Goal: Information Seeking & Learning: Learn about a topic

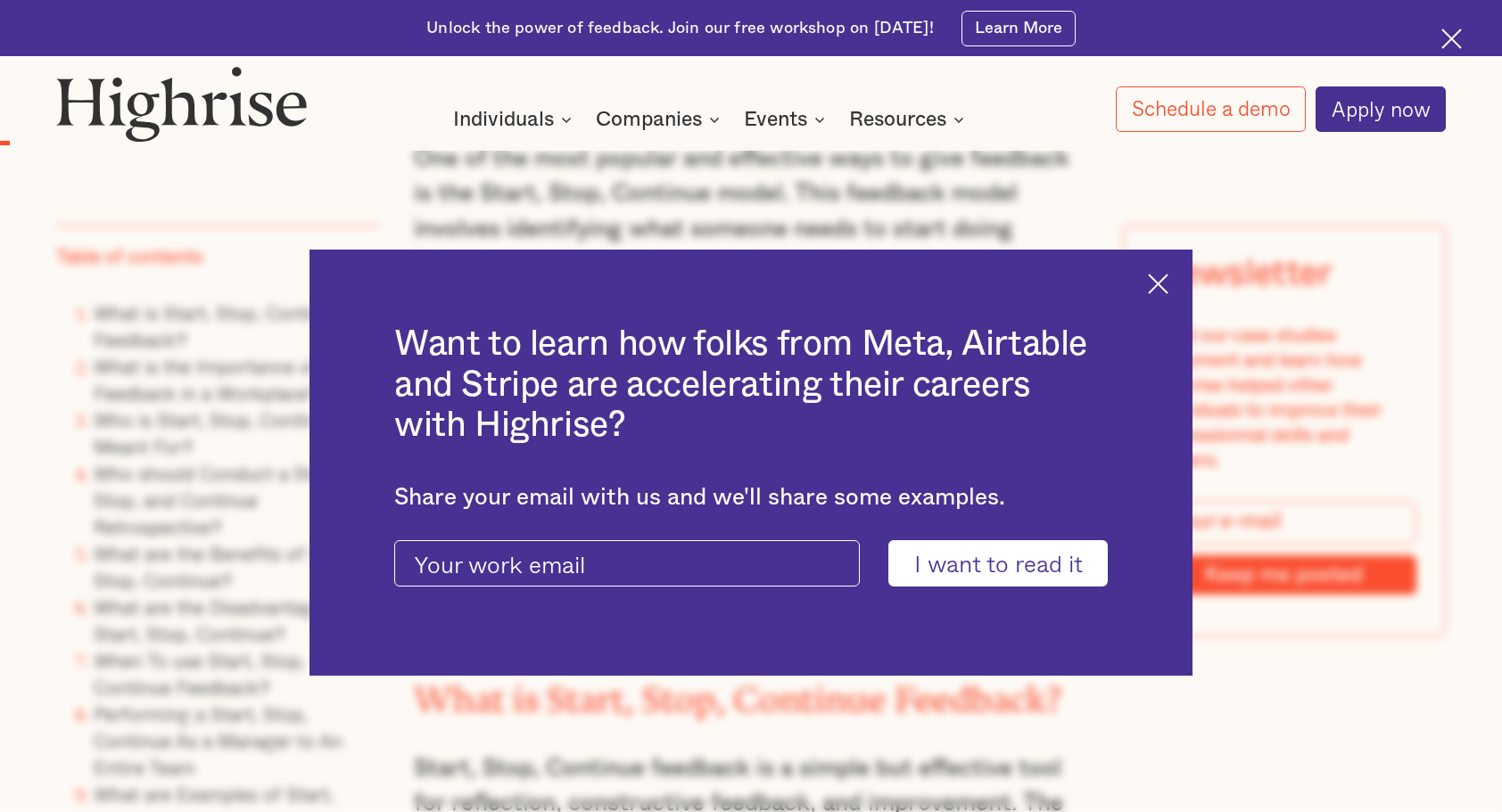
scroll to position [1429, 0]
click at [1161, 283] on img at bounding box center [1158, 284] width 20 height 20
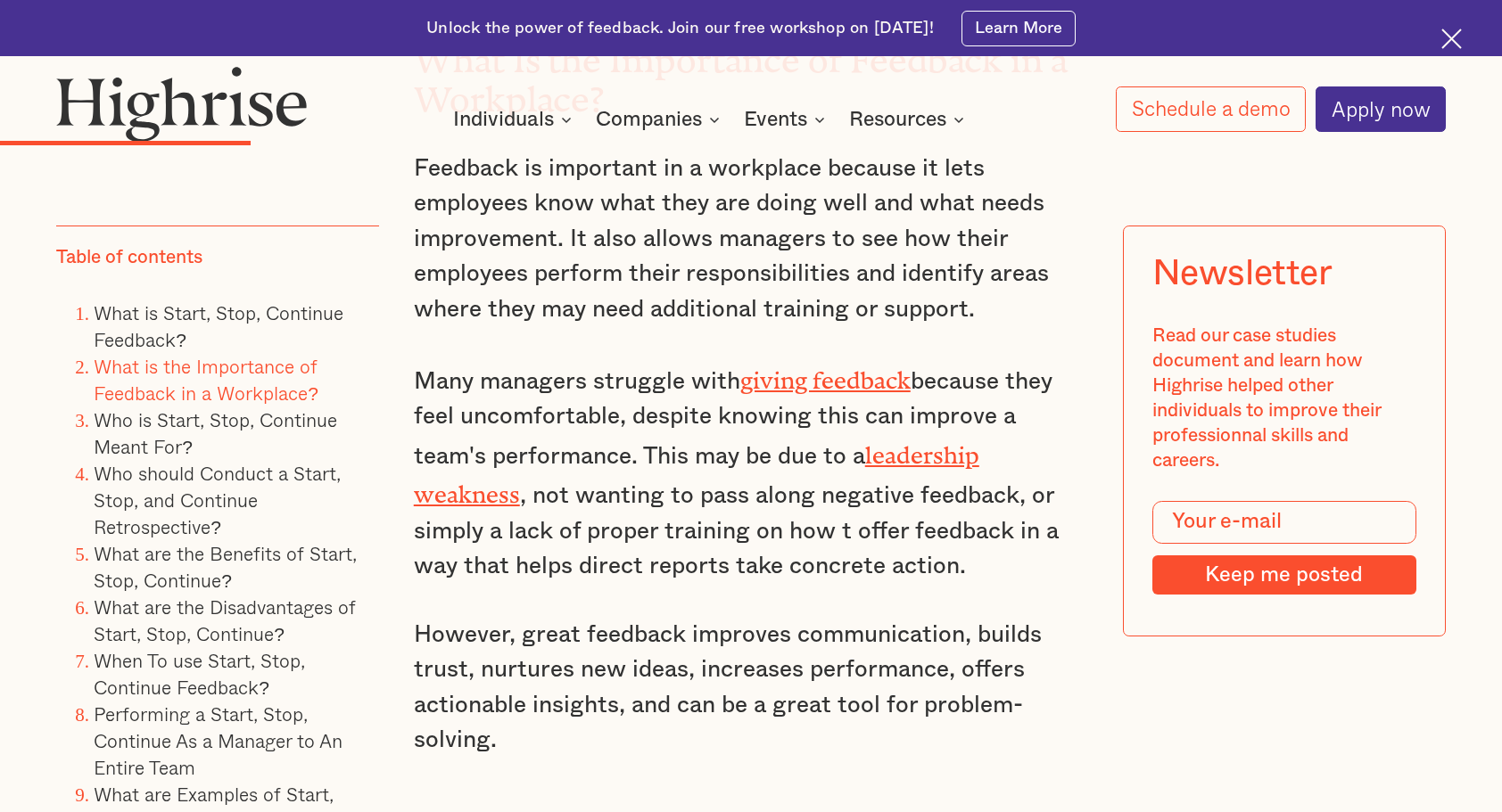
scroll to position [4099, 0]
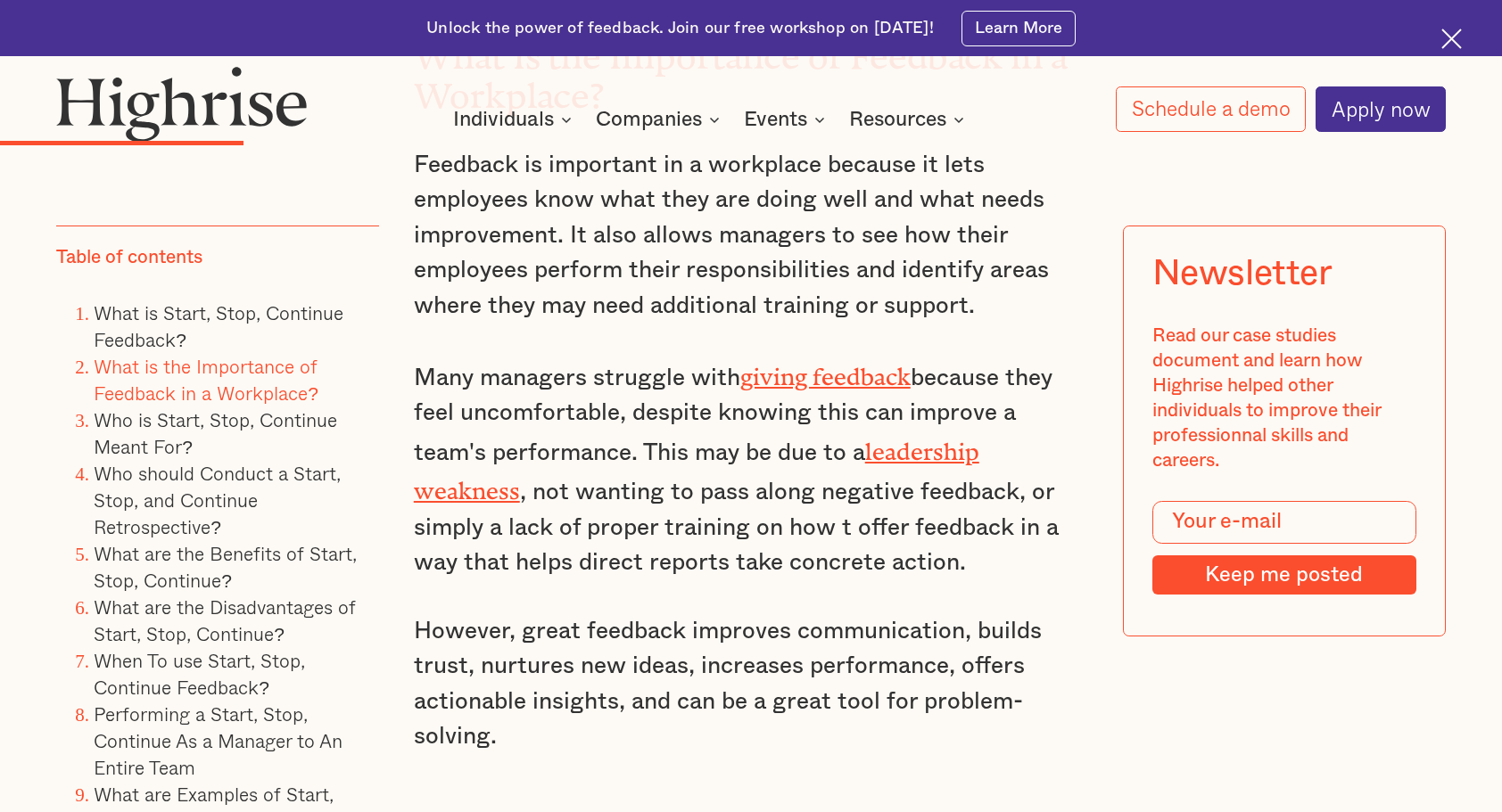
click at [653, 467] on p "Many managers struggle with giving feedback because they feel uncomfortable, de…" at bounding box center [751, 469] width 674 height 224
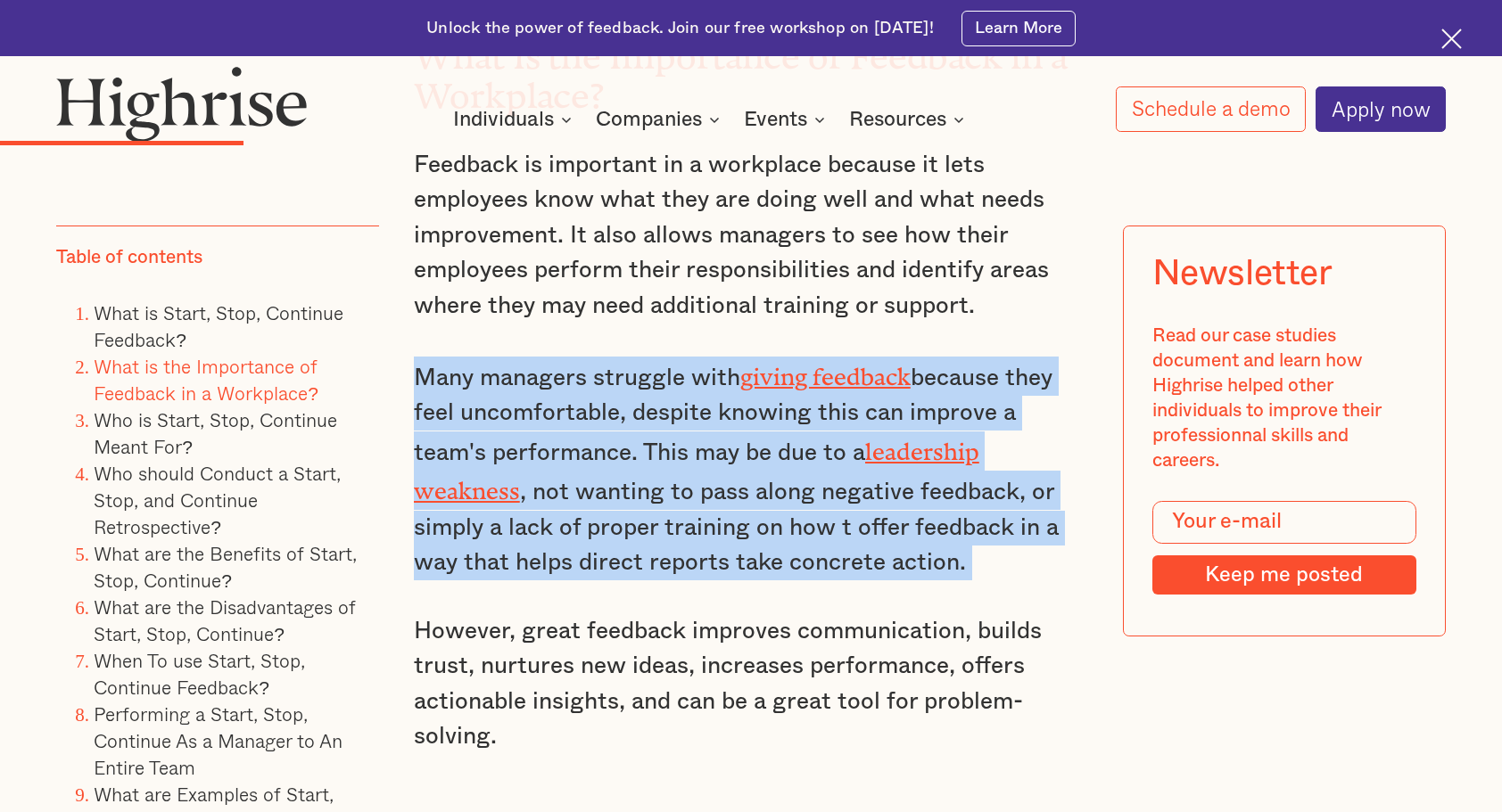
click at [653, 467] on p "Many managers struggle with giving feedback because they feel uncomfortable, de…" at bounding box center [751, 469] width 674 height 224
drag, startPoint x: 653, startPoint y: 467, endPoint x: 685, endPoint y: 464, distance: 32.1
click at [685, 464] on p "Many managers struggle with giving feedback because they feel uncomfortable, de…" at bounding box center [751, 469] width 674 height 224
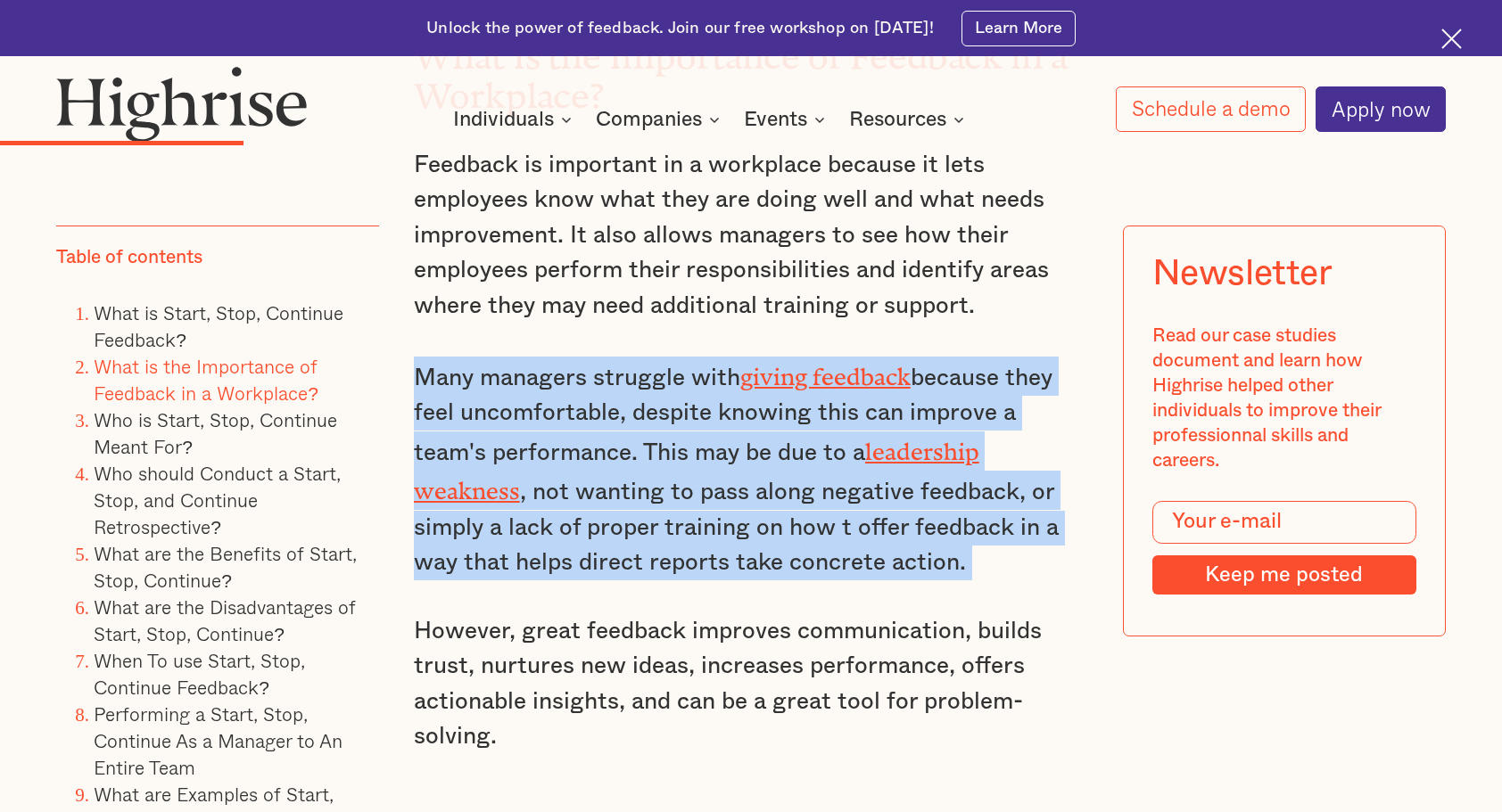
click at [684, 488] on p "Many managers struggle with giving feedback because they feel uncomfortable, de…" at bounding box center [751, 469] width 674 height 224
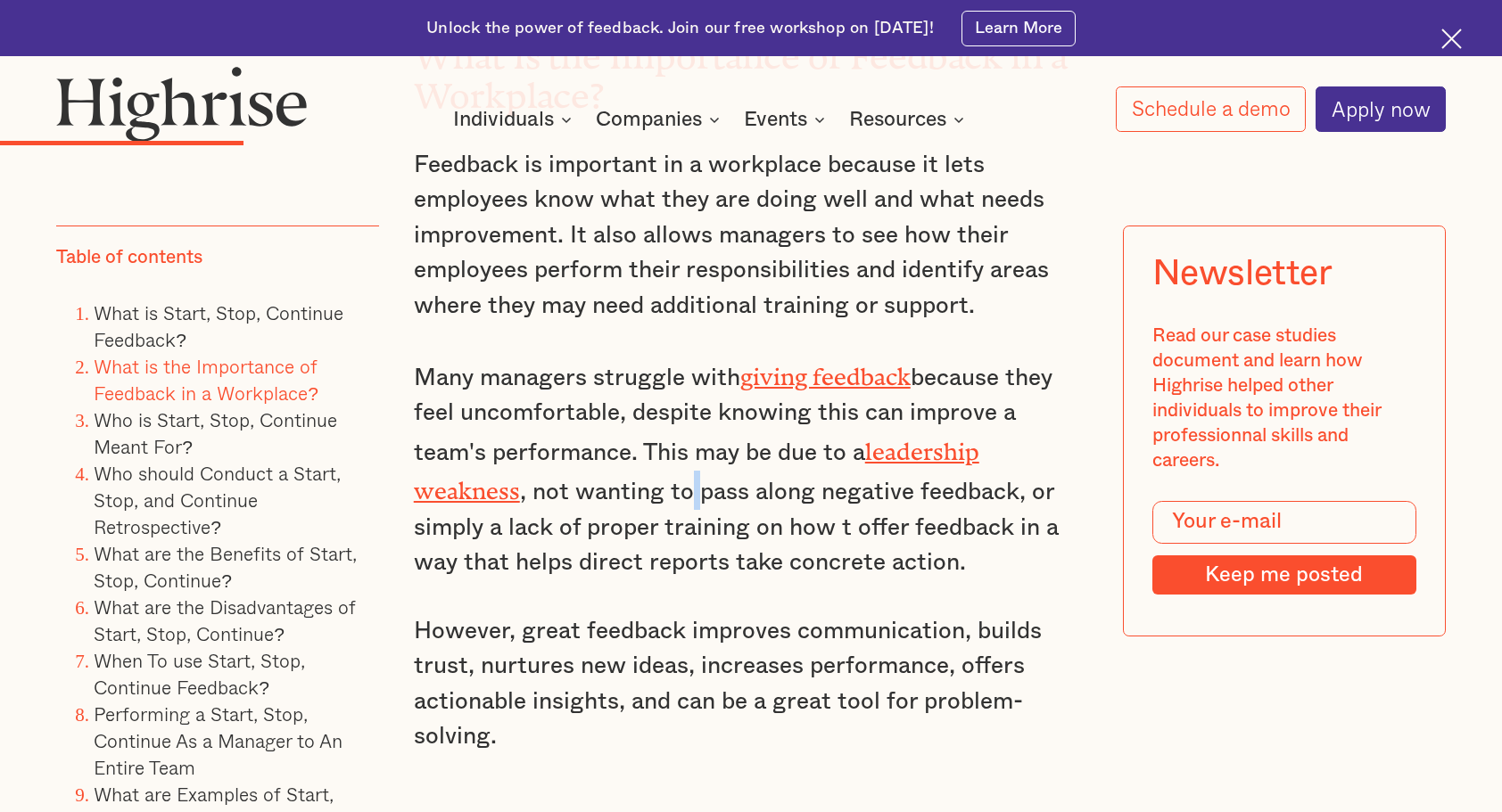
click at [684, 488] on p "Many managers struggle with giving feedback because they feel uncomfortable, de…" at bounding box center [751, 469] width 674 height 224
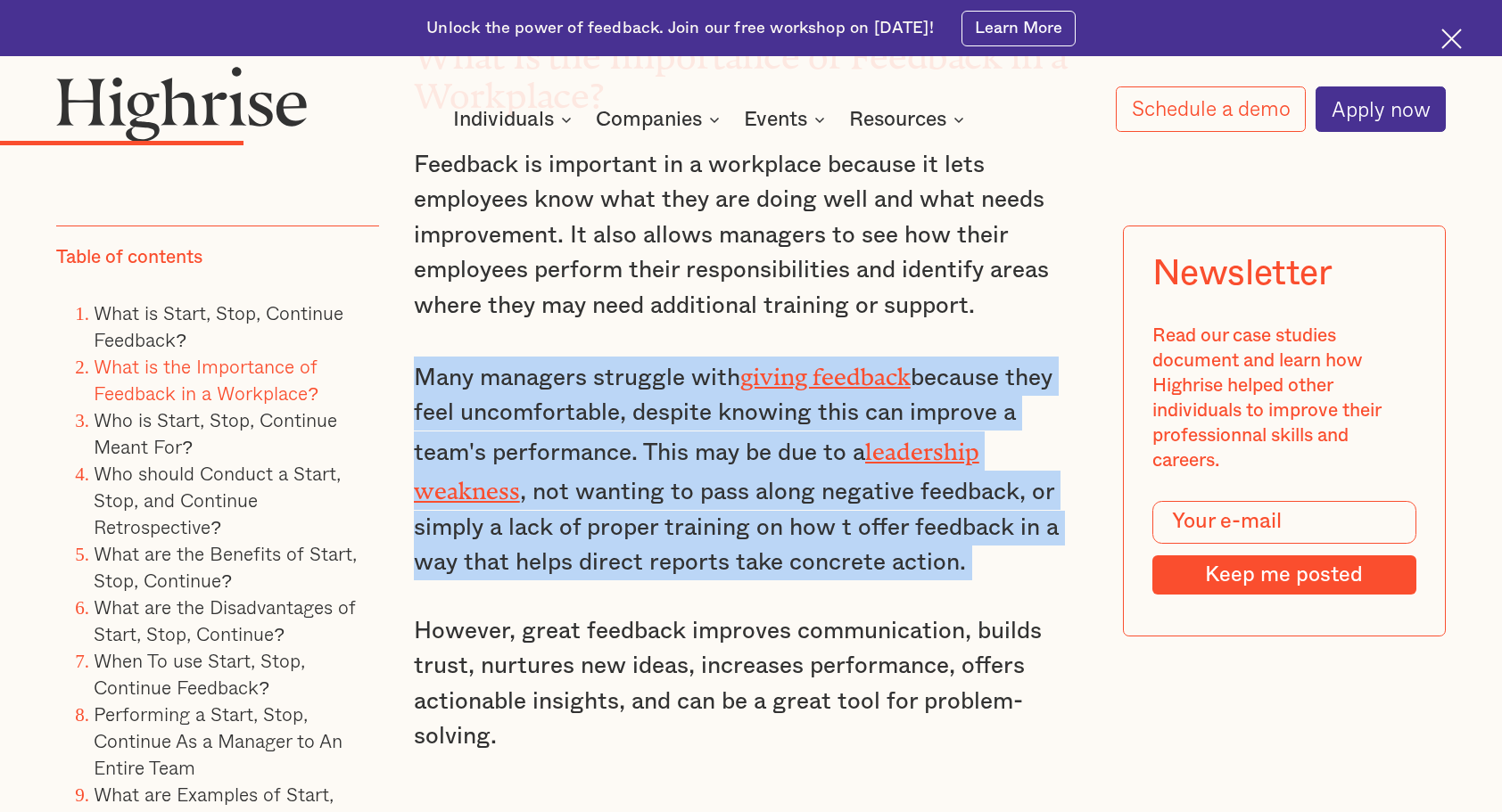
click at [684, 488] on p "Many managers struggle with giving feedback because they feel uncomfortable, de…" at bounding box center [751, 469] width 674 height 224
drag, startPoint x: 684, startPoint y: 488, endPoint x: 666, endPoint y: 457, distance: 35.8
click at [666, 457] on p "Many managers struggle with giving feedback because they feel uncomfortable, de…" at bounding box center [751, 469] width 674 height 224
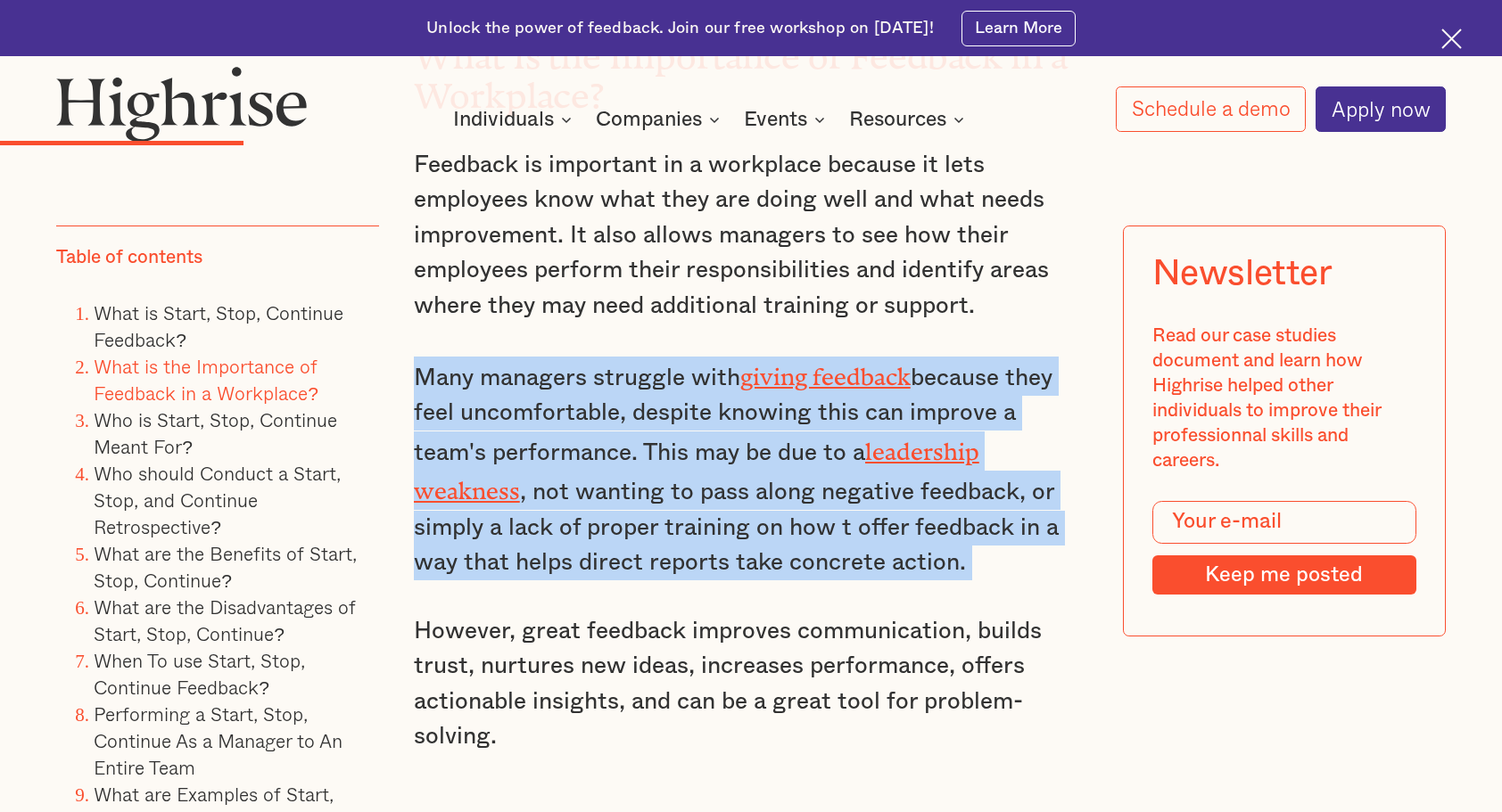
click at [666, 457] on p "Many managers struggle with giving feedback because they feel uncomfortable, de…" at bounding box center [751, 469] width 674 height 224
drag, startPoint x: 666, startPoint y: 457, endPoint x: 702, endPoint y: 531, distance: 82.3
click at [702, 531] on p "Many managers struggle with giving feedback because they feel uncomfortable, de…" at bounding box center [751, 469] width 674 height 224
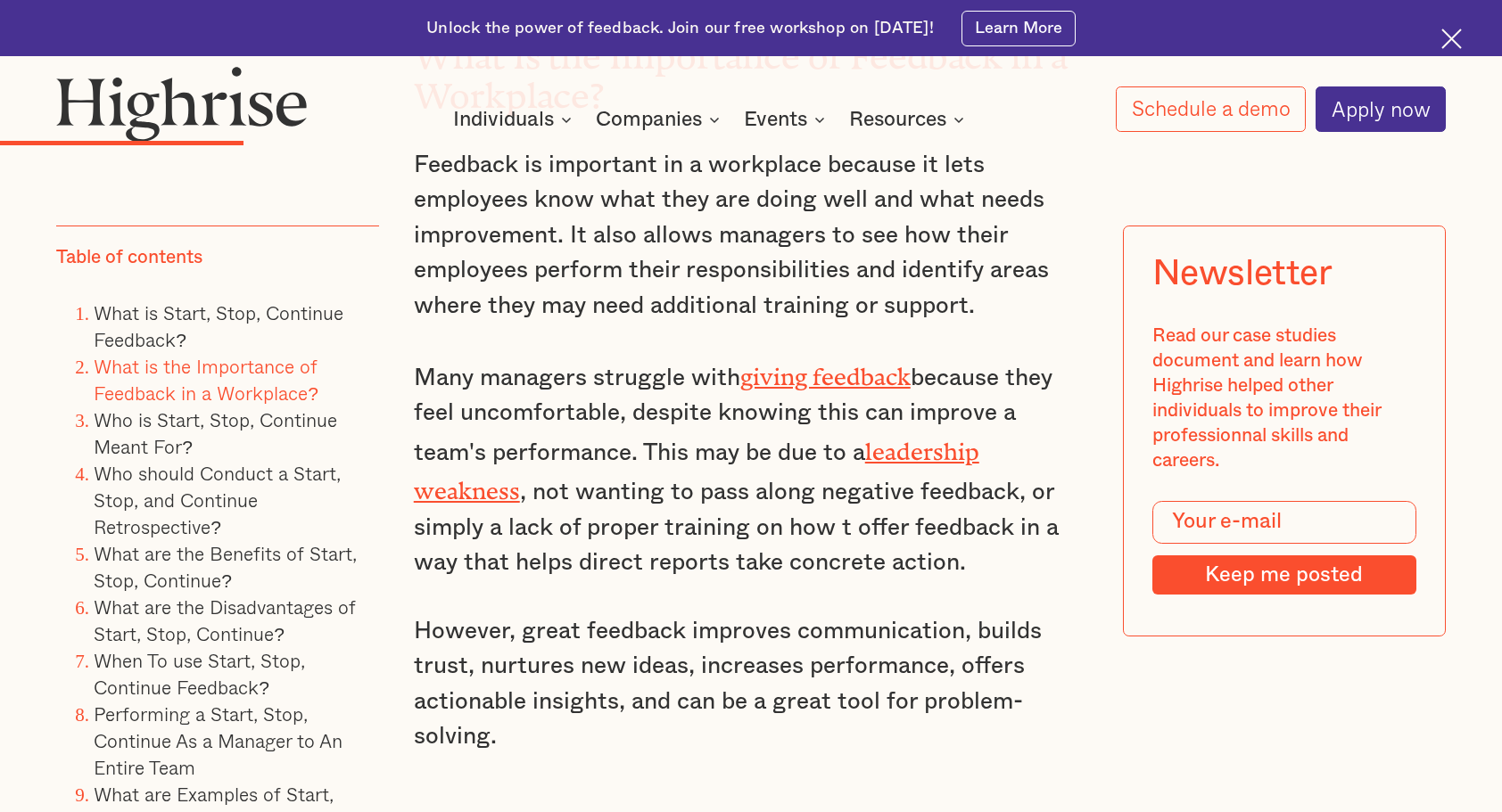
click at [693, 675] on p "However, great feedback improves communication, builds trust, nurtures new idea…" at bounding box center [751, 684] width 674 height 141
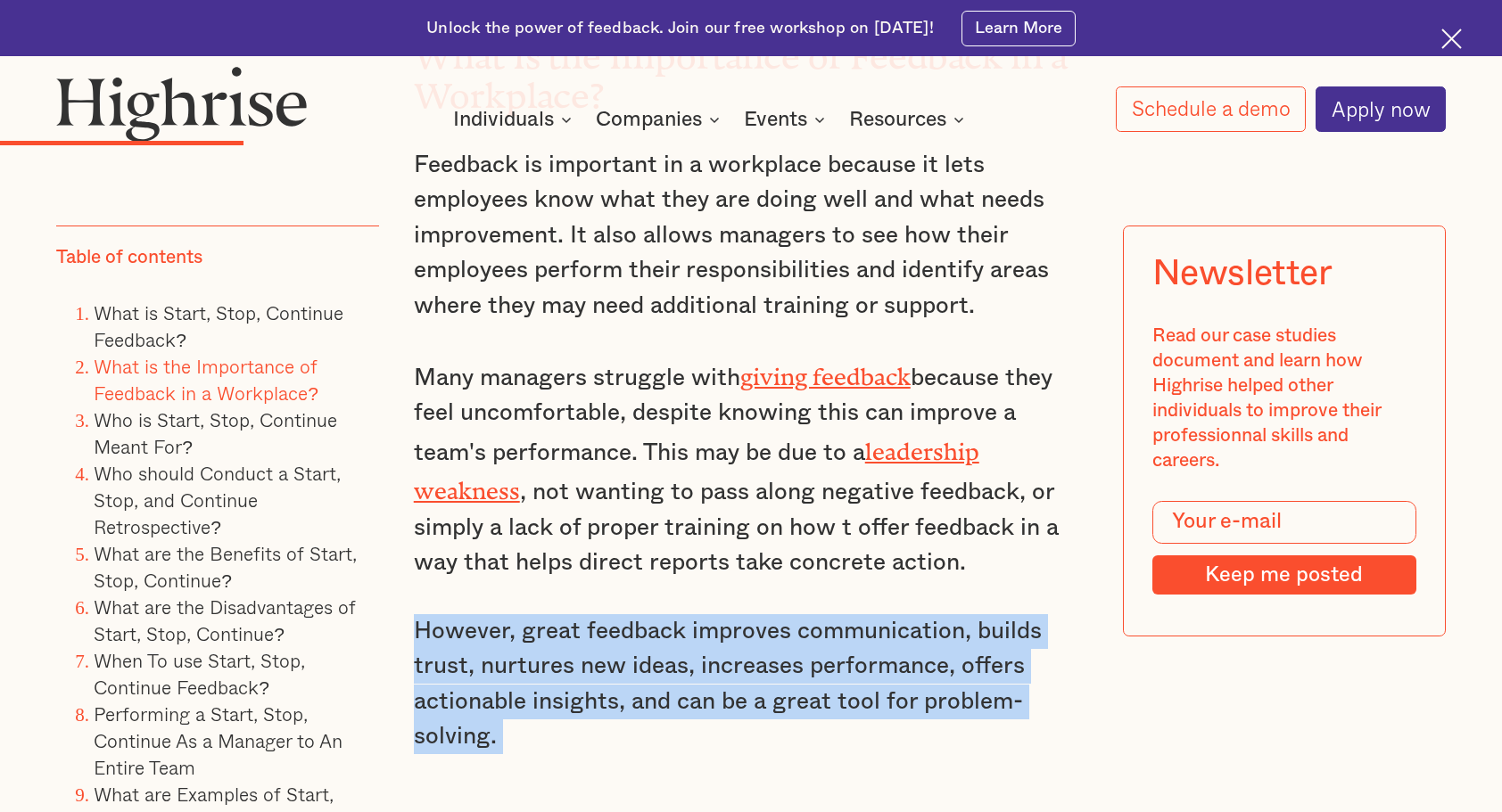
click at [693, 675] on p "However, great feedback improves communication, builds trust, nurtures new idea…" at bounding box center [751, 684] width 674 height 141
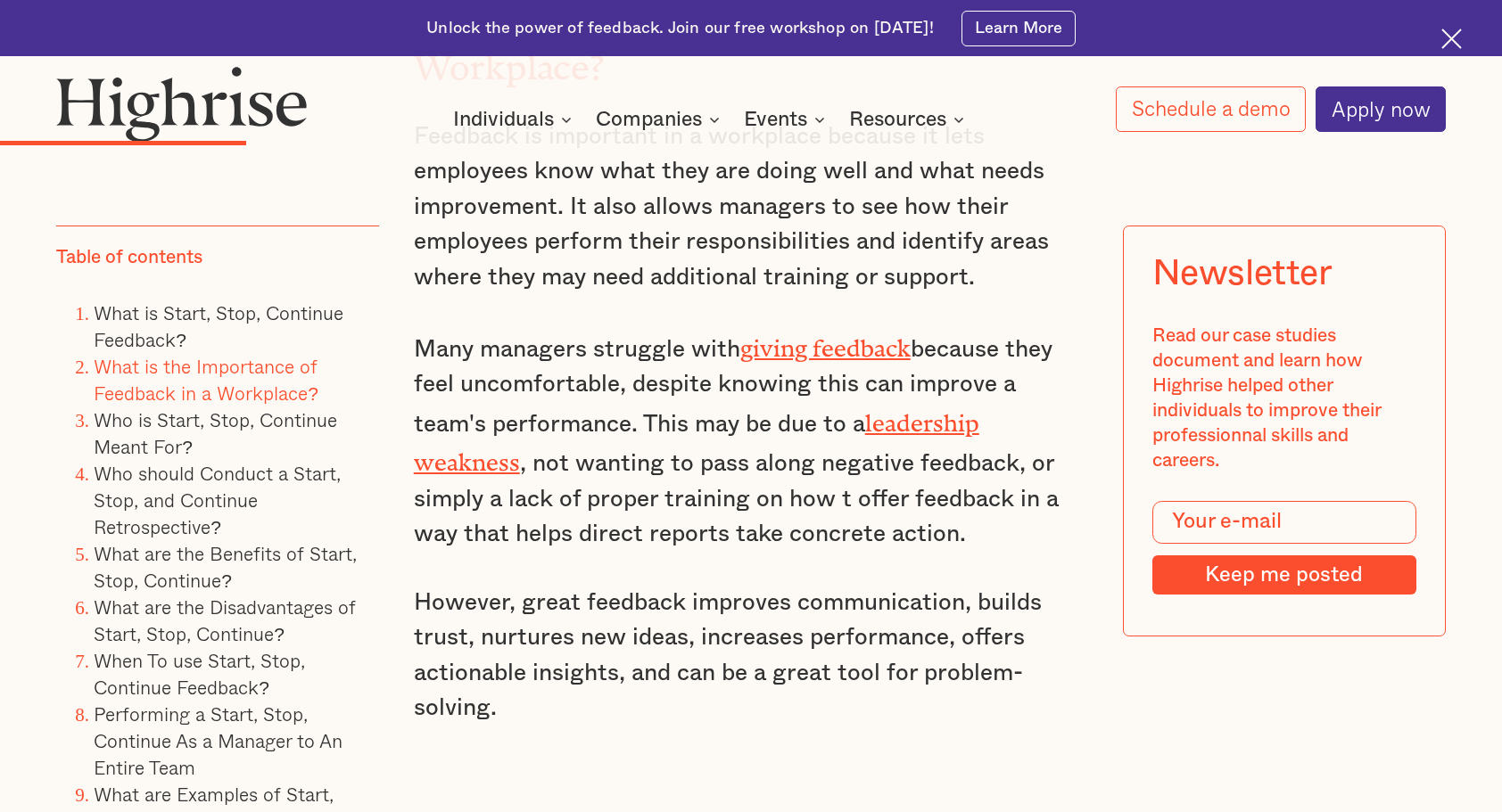
scroll to position [4126, 0]
